Goal: Find specific page/section: Find specific page/section

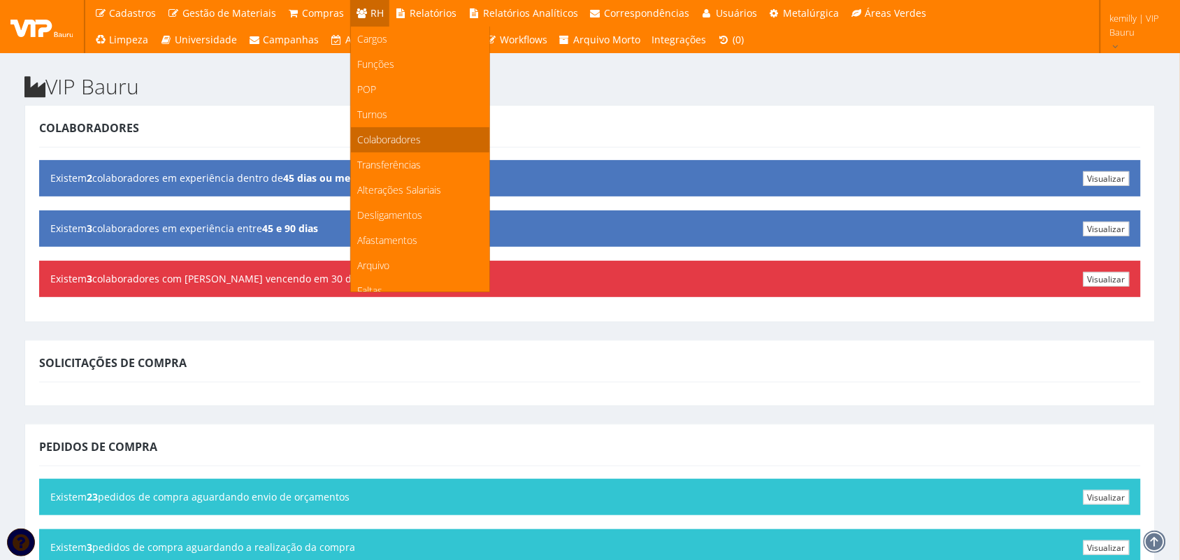
click at [381, 141] on span "Colaboradores" at bounding box center [390, 139] width 64 height 13
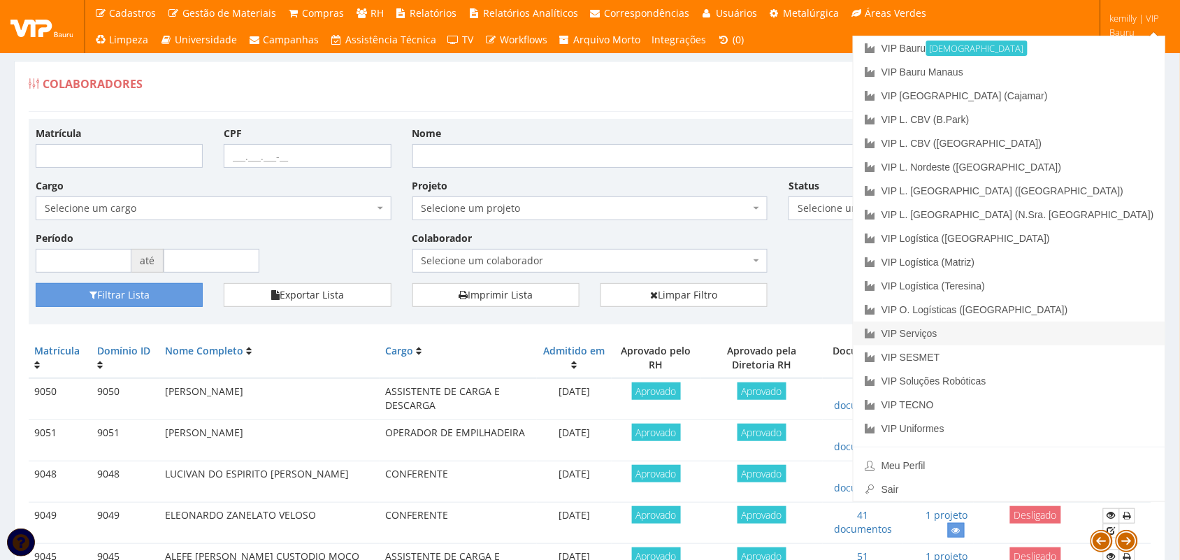
click at [1063, 340] on link "VIP Serviços" at bounding box center [1010, 334] width 312 height 24
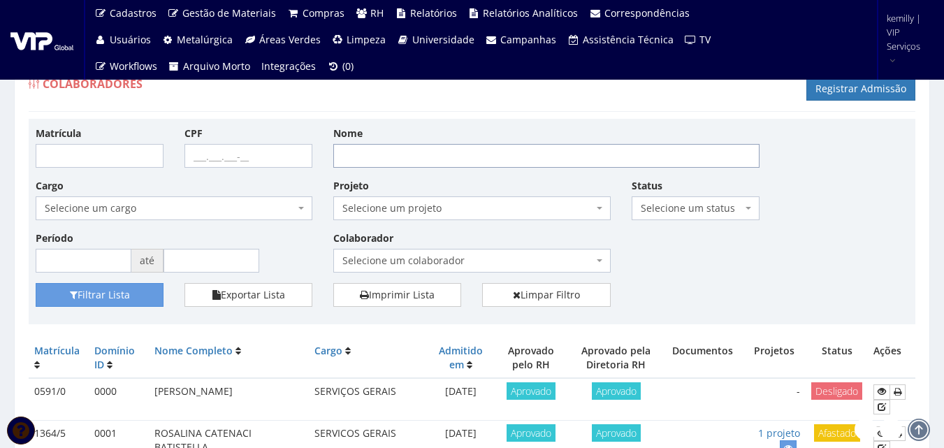
click at [431, 158] on input "Nome" at bounding box center [546, 156] width 426 height 24
type input "danielle"
click at [119, 293] on button "Filtrar Lista" at bounding box center [100, 295] width 128 height 24
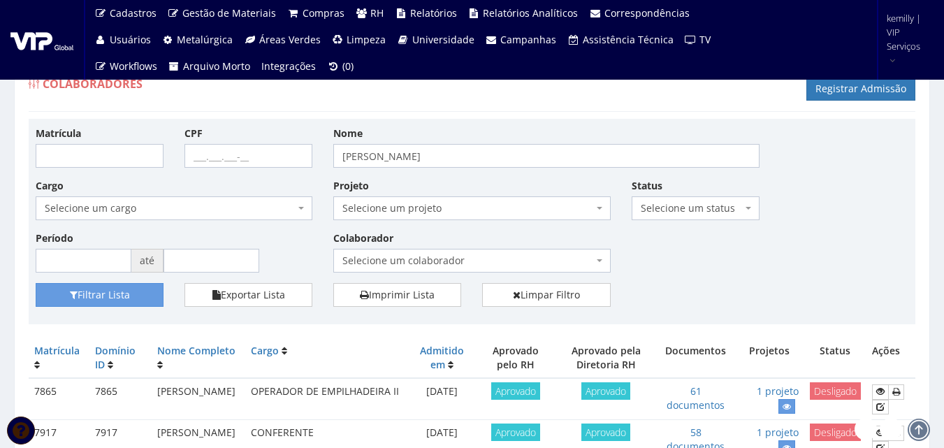
drag, startPoint x: 831, startPoint y: 166, endPoint x: 819, endPoint y: 217, distance: 53.1
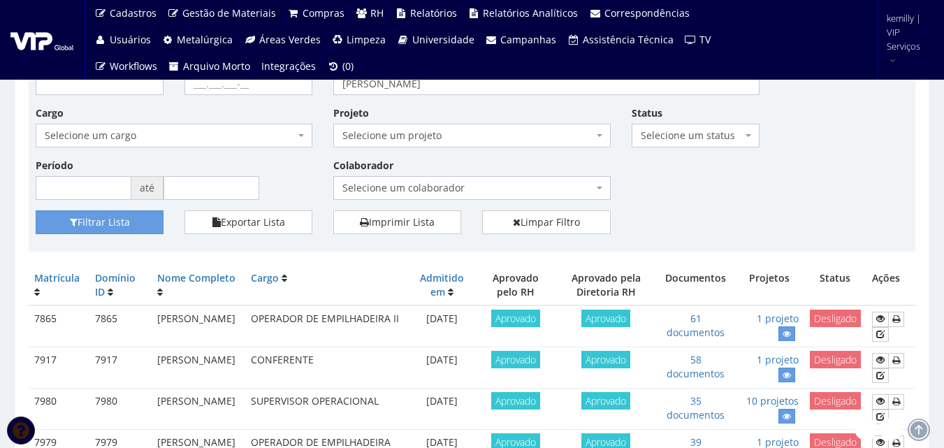
scroll to position [180, 0]
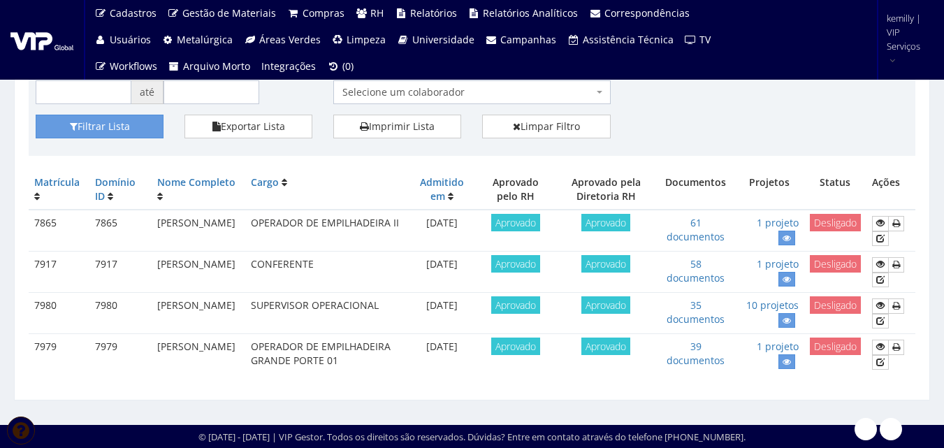
drag, startPoint x: 238, startPoint y: 259, endPoint x: 271, endPoint y: 271, distance: 35.2
click at [245, 271] on td "[PERSON_NAME]" at bounding box center [199, 272] width 94 height 41
click at [706, 268] on link "58 documentos" at bounding box center [696, 270] width 58 height 27
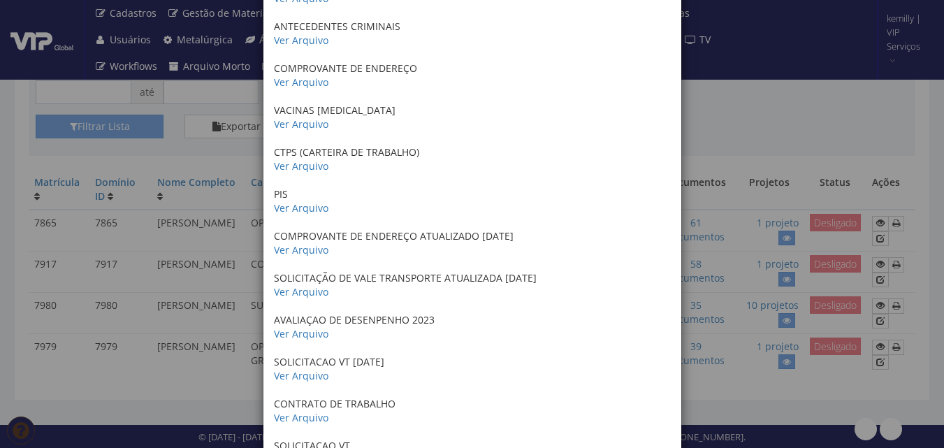
scroll to position [629, 0]
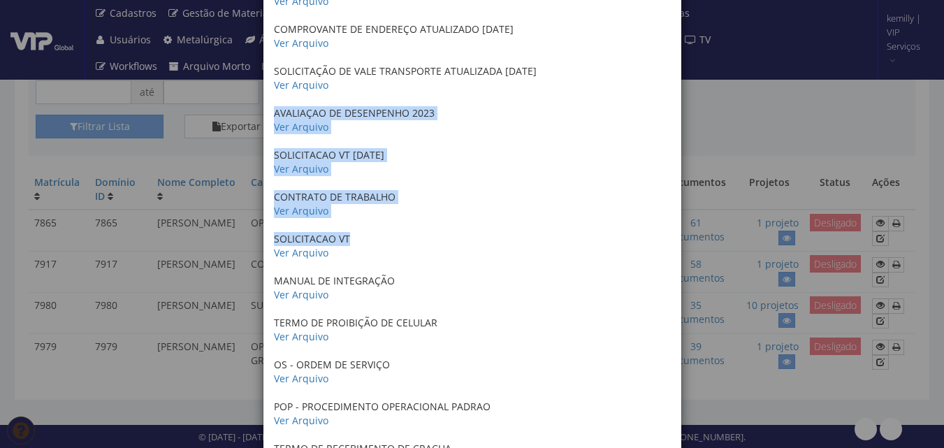
drag, startPoint x: 417, startPoint y: 115, endPoint x: 441, endPoint y: 221, distance: 108.9
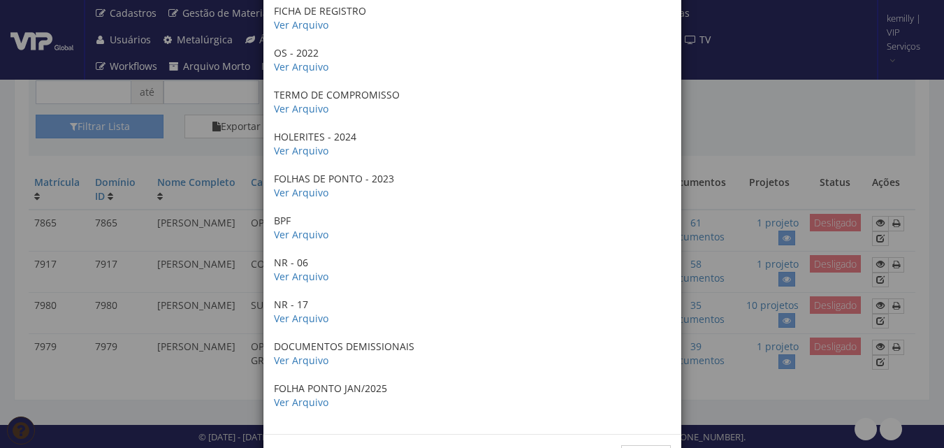
scroll to position [2168, 0]
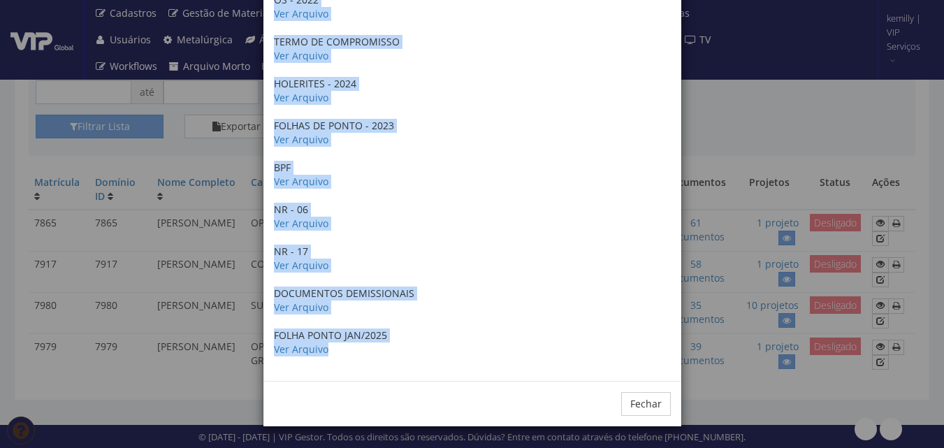
drag, startPoint x: 269, startPoint y: 111, endPoint x: 323, endPoint y: 357, distance: 251.2
click at [722, 124] on div "× Documentos / Colaborador: 7917 - [PERSON_NAME] Certificado de conclusão do cu…" at bounding box center [472, 224] width 944 height 448
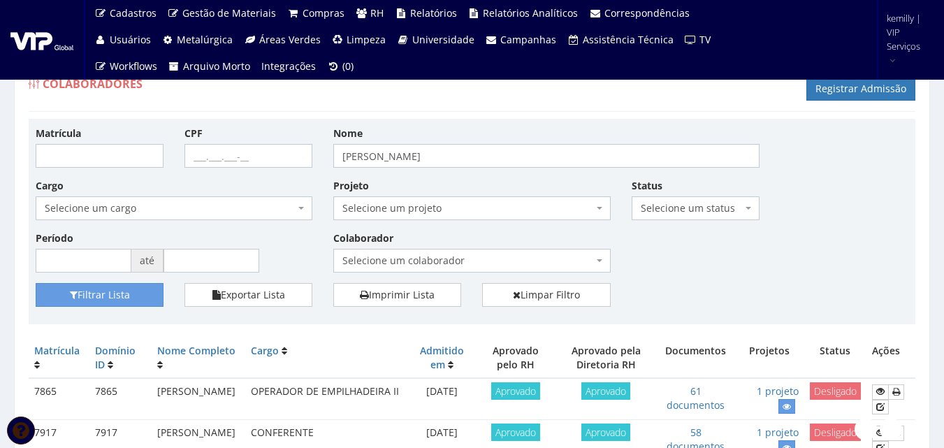
scroll to position [7, 0]
drag, startPoint x: 403, startPoint y: 108, endPoint x: 394, endPoint y: 131, distance: 23.9
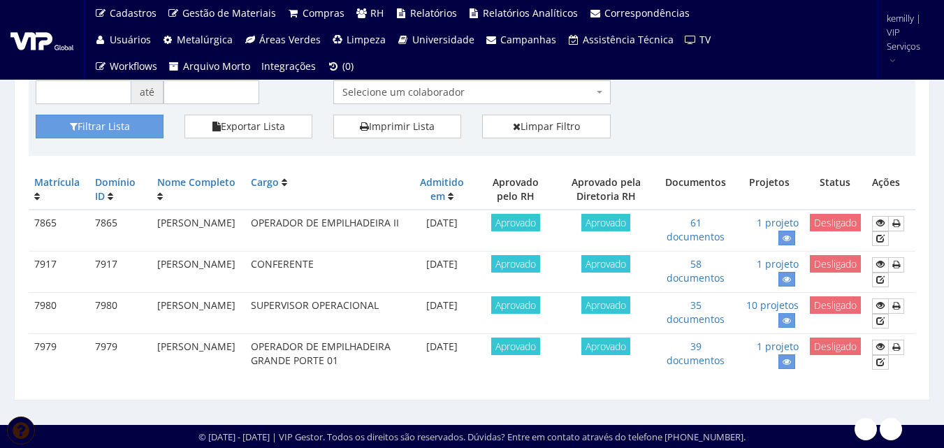
drag, startPoint x: 795, startPoint y: 397, endPoint x: 784, endPoint y: 80, distance: 316.9
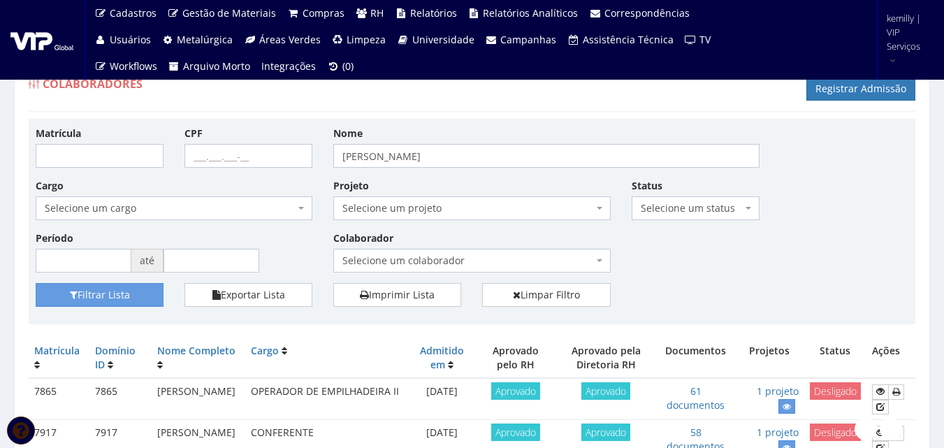
drag, startPoint x: 549, startPoint y: 104, endPoint x: 548, endPoint y: 135, distance: 30.8
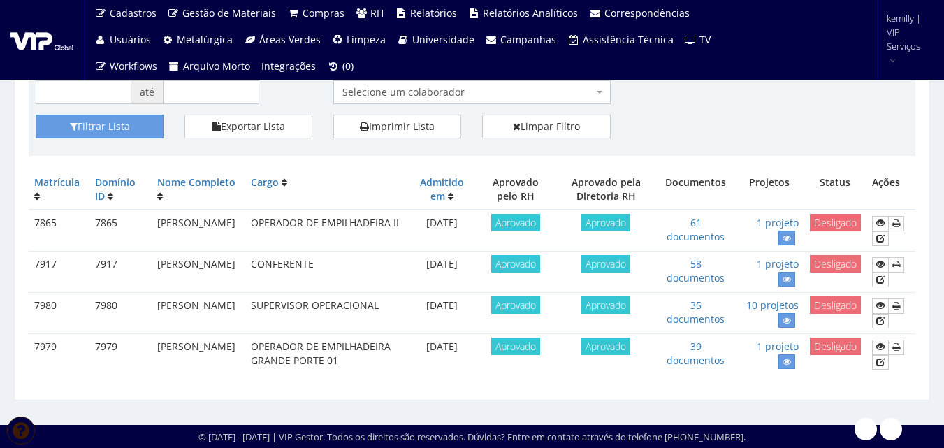
drag, startPoint x: 289, startPoint y: 396, endPoint x: 288, endPoint y: 383, distance: 12.6
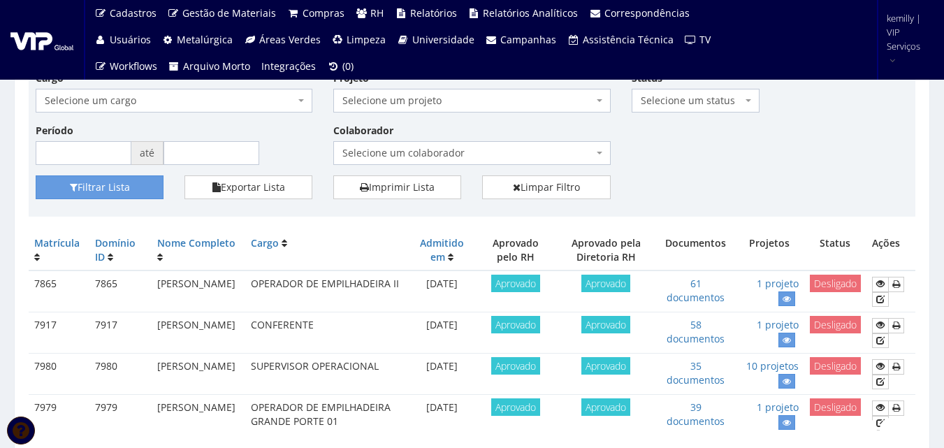
scroll to position [0, 0]
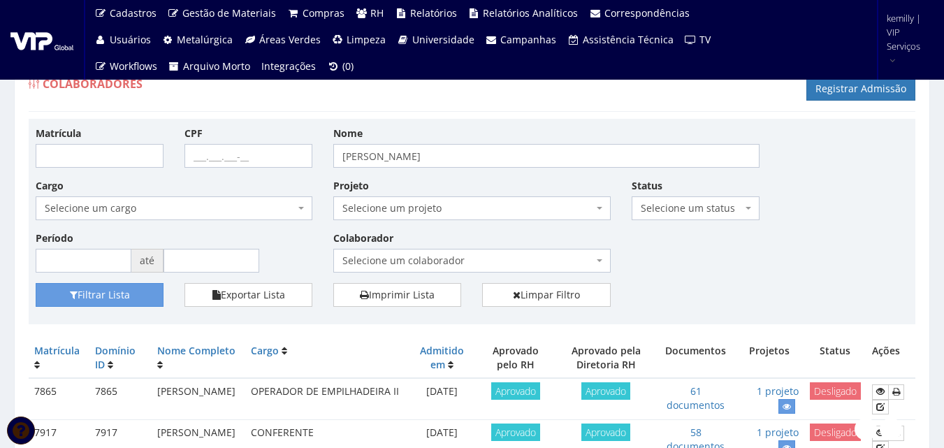
drag, startPoint x: 69, startPoint y: 94, endPoint x: 73, endPoint y: 114, distance: 19.9
click at [87, 88] on span "Colaboradores" at bounding box center [93, 83] width 100 height 15
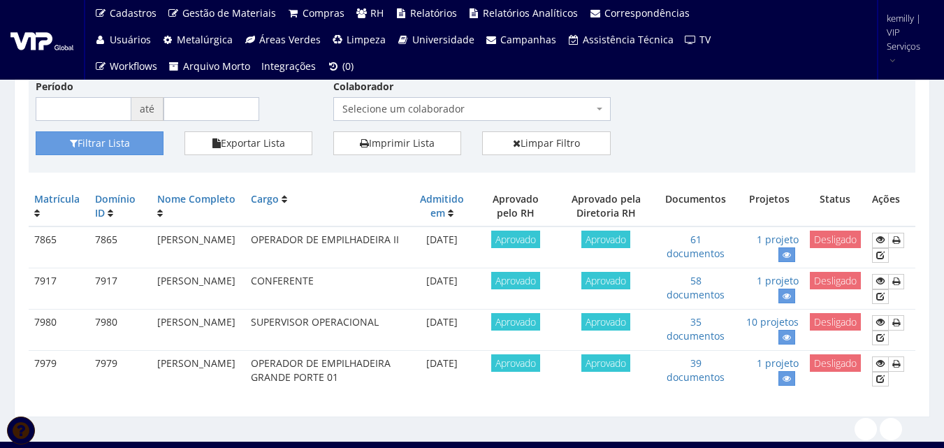
scroll to position [180, 0]
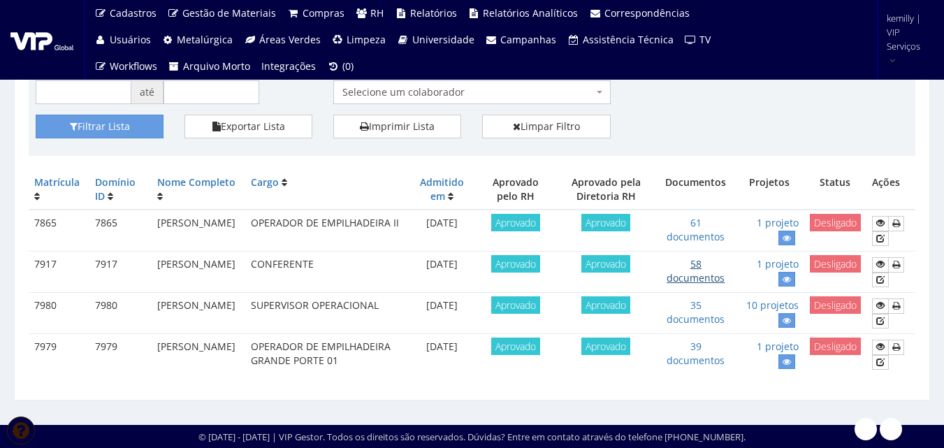
click at [701, 268] on link "58 documentos" at bounding box center [696, 270] width 58 height 27
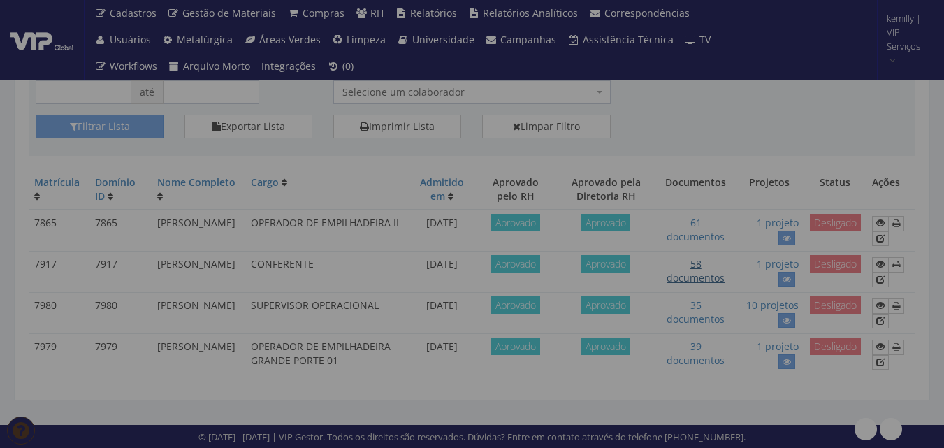
scroll to position [0, 0]
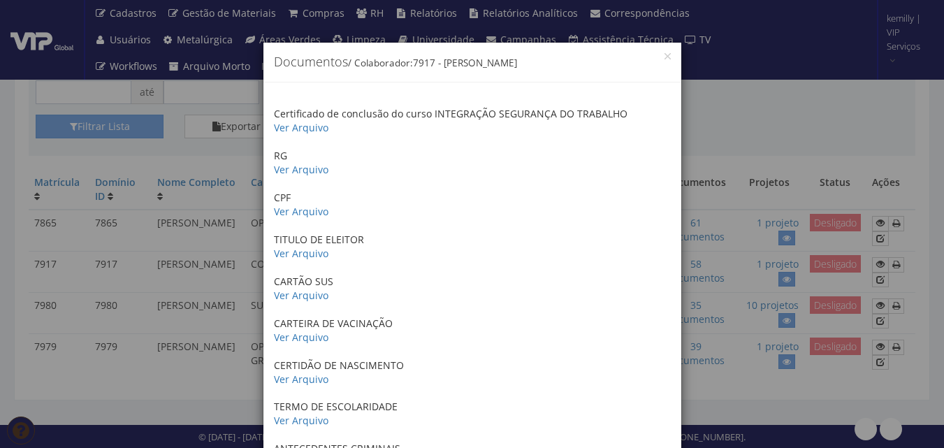
click at [757, 131] on div "× Documentos / Colaborador: 7917 - [PERSON_NAME] Certificado de conclusão do cu…" at bounding box center [472, 224] width 944 height 448
